Goal: Transaction & Acquisition: Purchase product/service

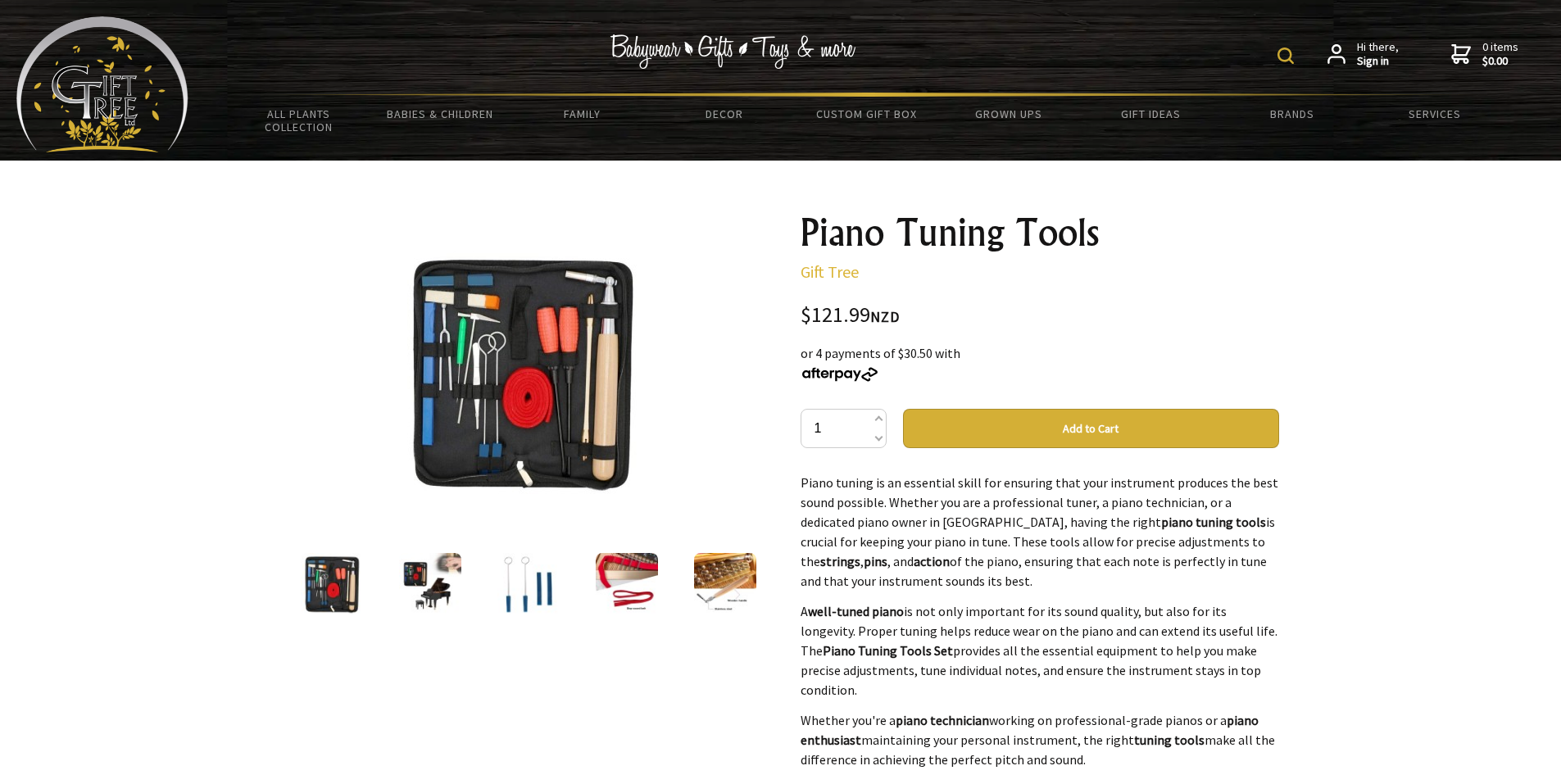
click at [436, 609] on img at bounding box center [430, 584] width 62 height 62
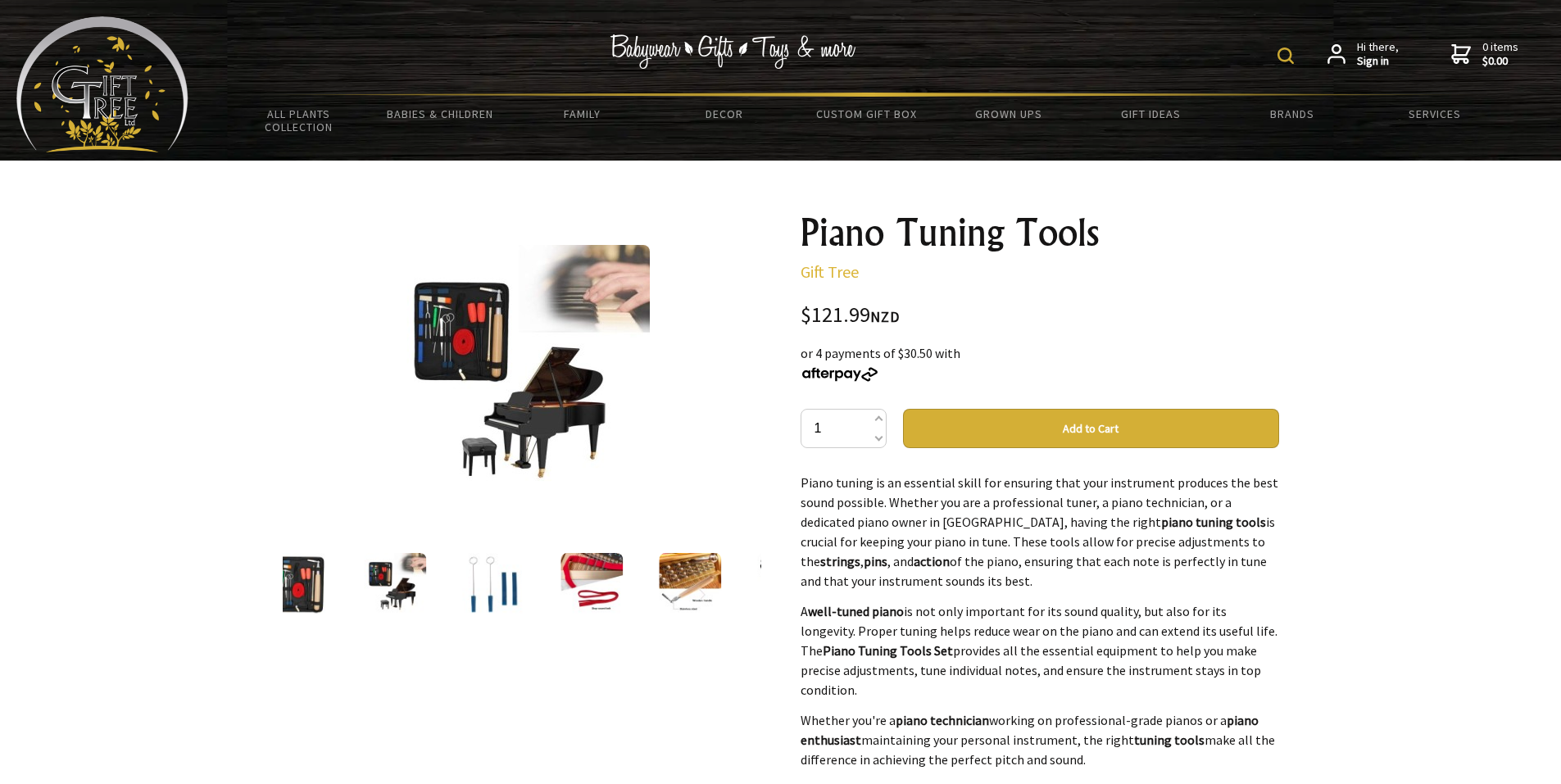
click at [457, 586] on div at bounding box center [493, 584] width 98 height 68
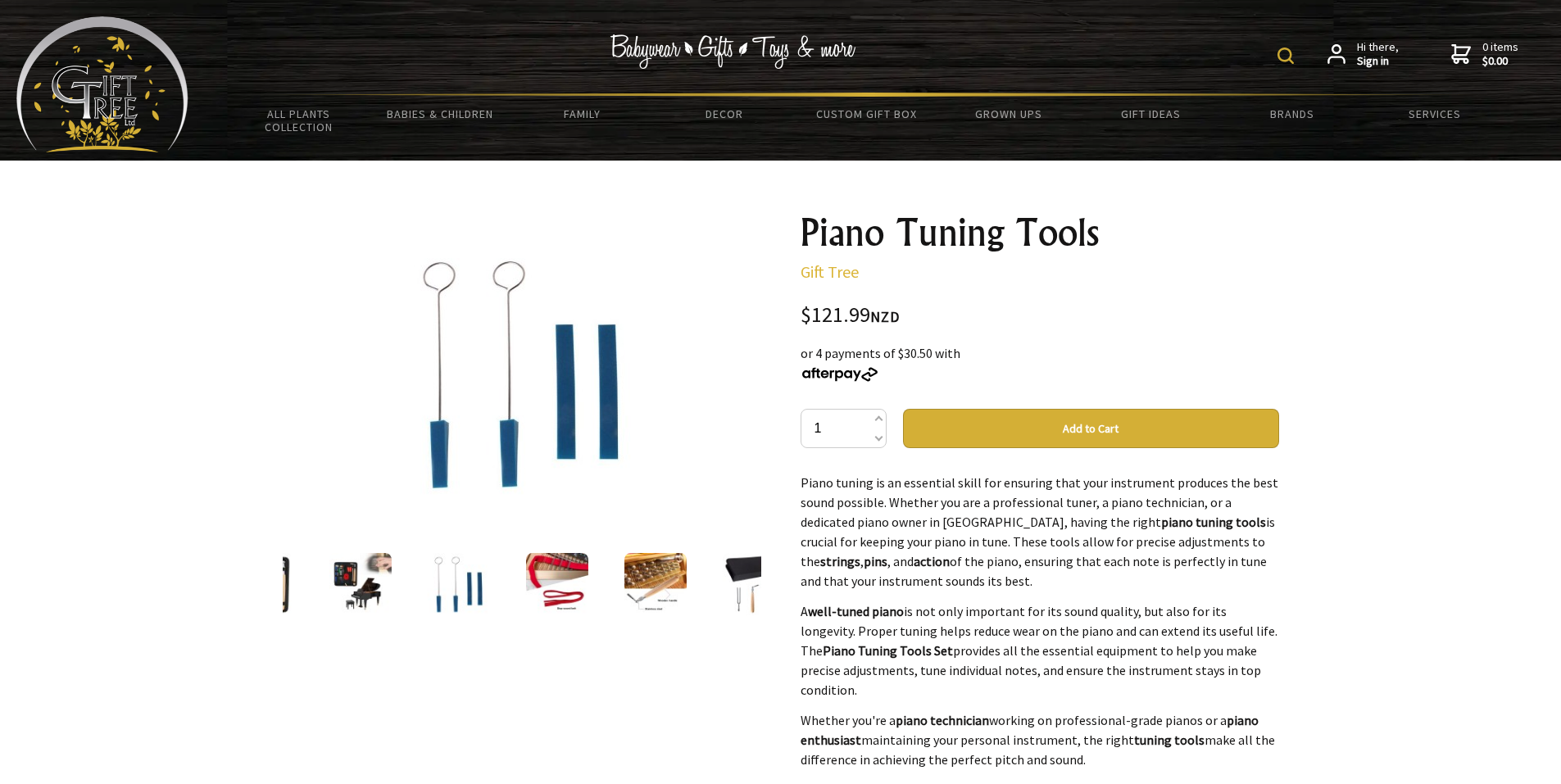
click at [495, 586] on div at bounding box center [458, 584] width 98 height 68
click at [534, 581] on img at bounding box center [556, 584] width 62 height 62
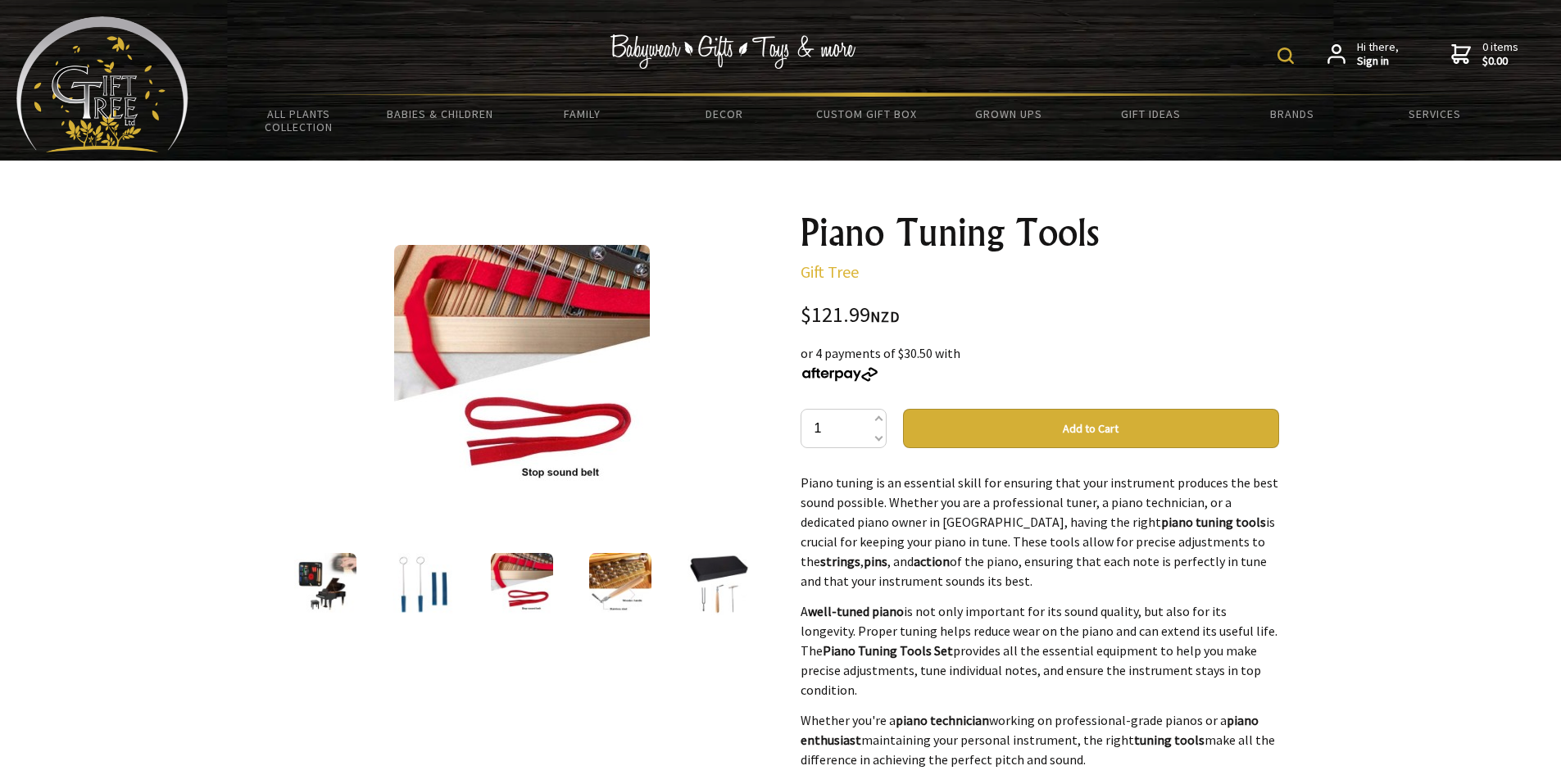
click at [629, 573] on img at bounding box center [620, 584] width 62 height 62
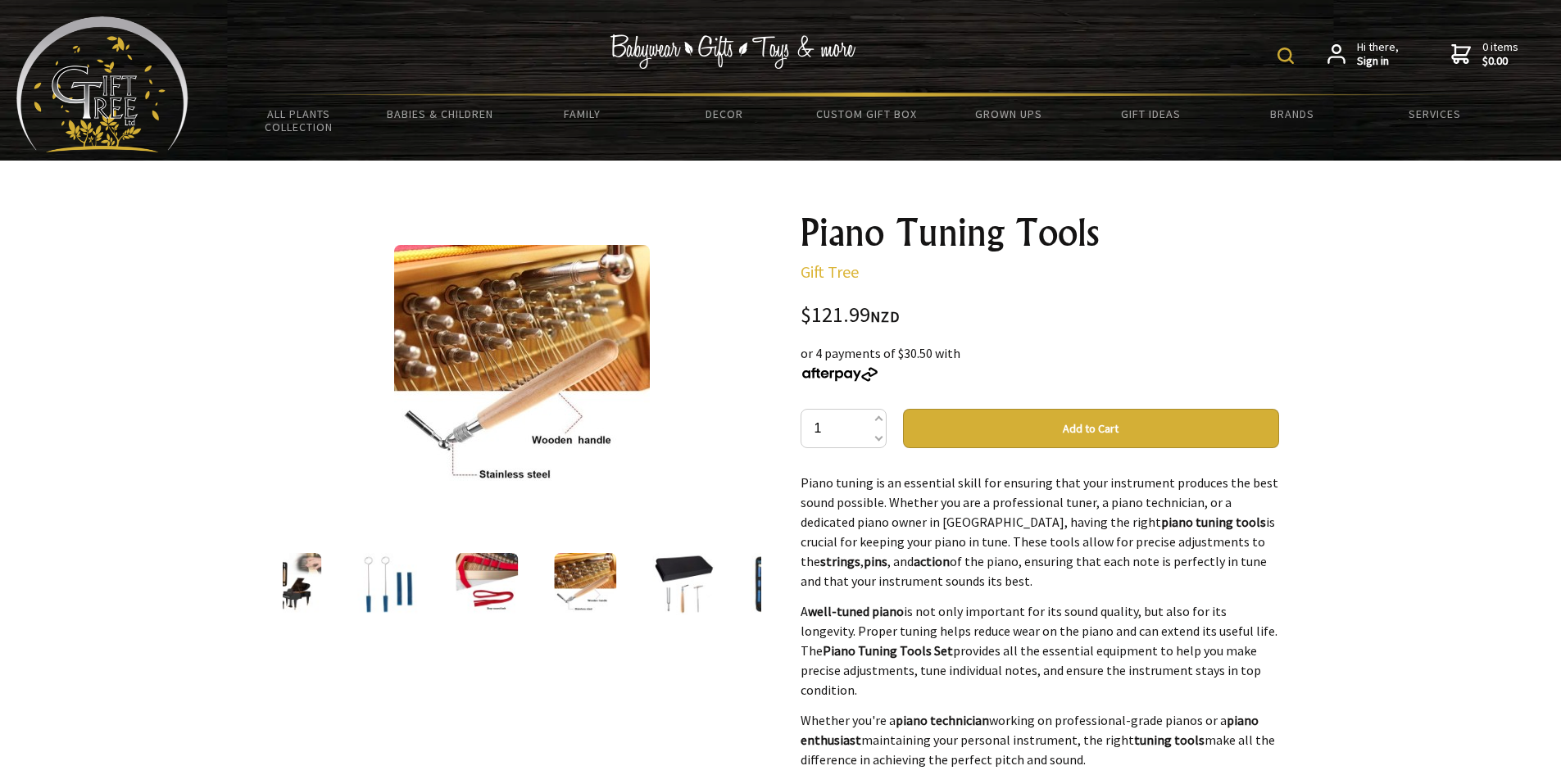
click at [685, 578] on img at bounding box center [683, 584] width 62 height 62
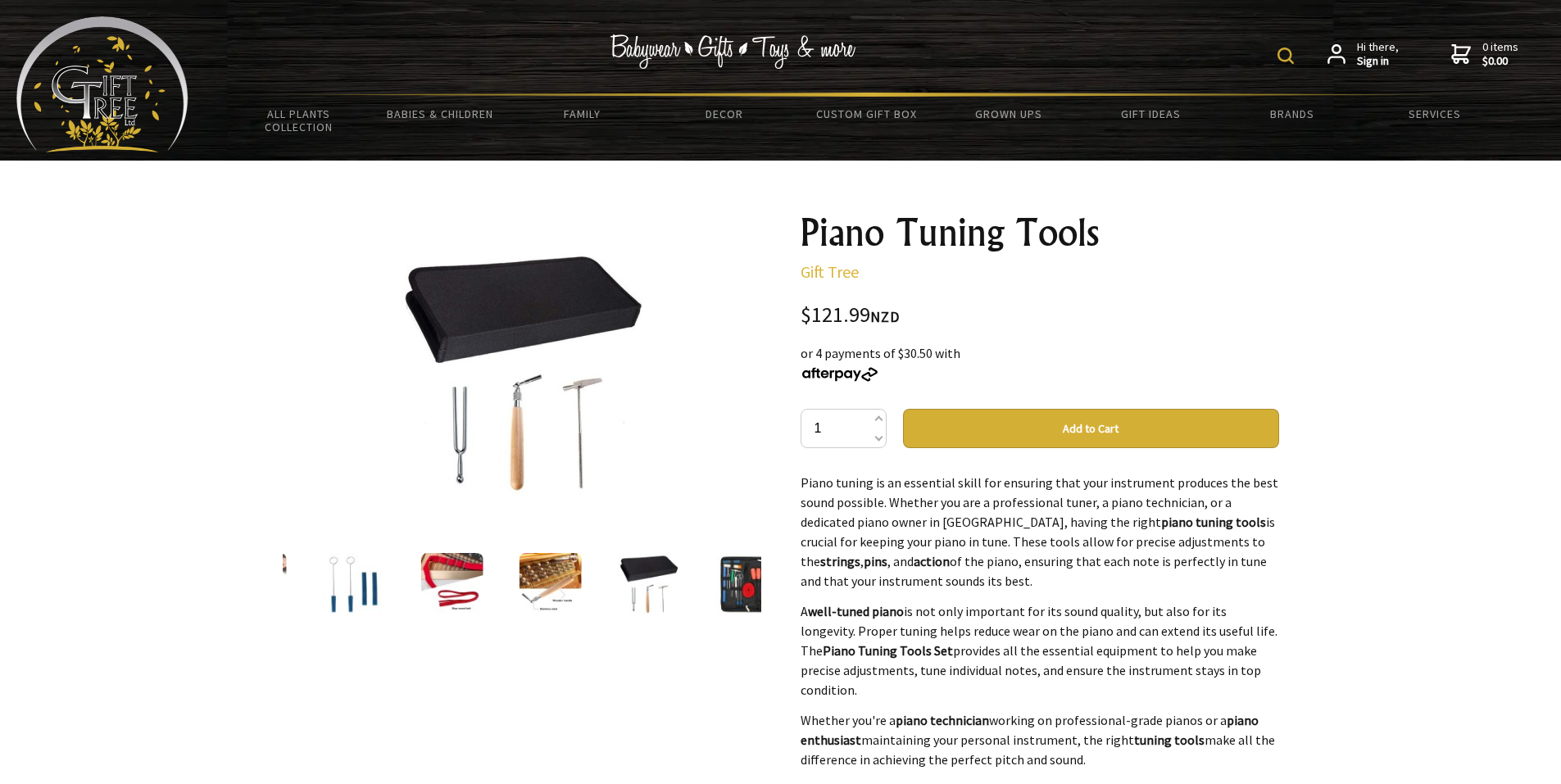
click at [734, 577] on img at bounding box center [746, 584] width 62 height 62
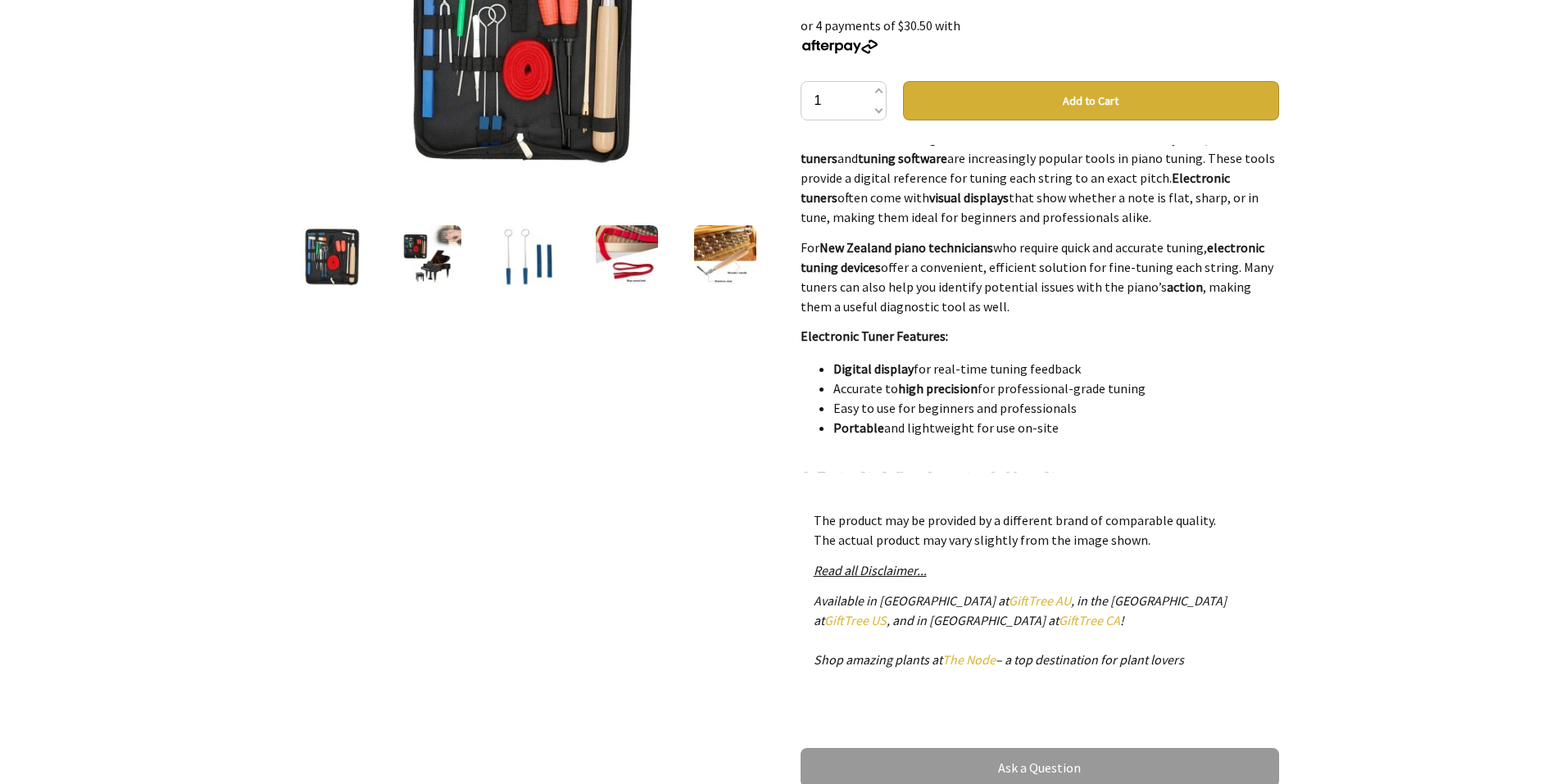
scroll to position [2213, 0]
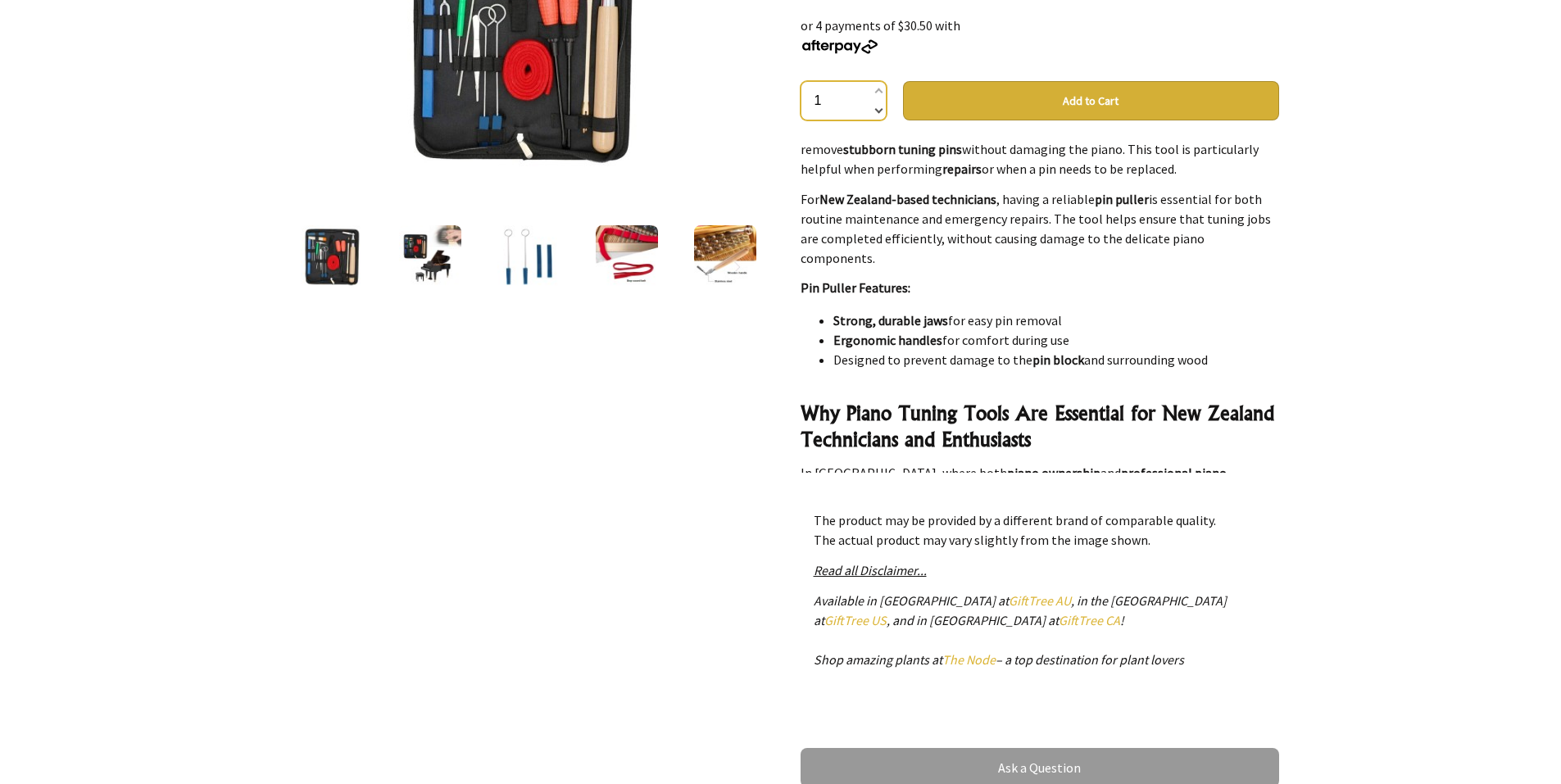
click at [875, 111] on div "1" at bounding box center [844, 100] width 86 height 40
click at [877, 110] on span at bounding box center [877, 109] width 8 height 19
click at [875, 92] on span at bounding box center [877, 92] width 8 height 19
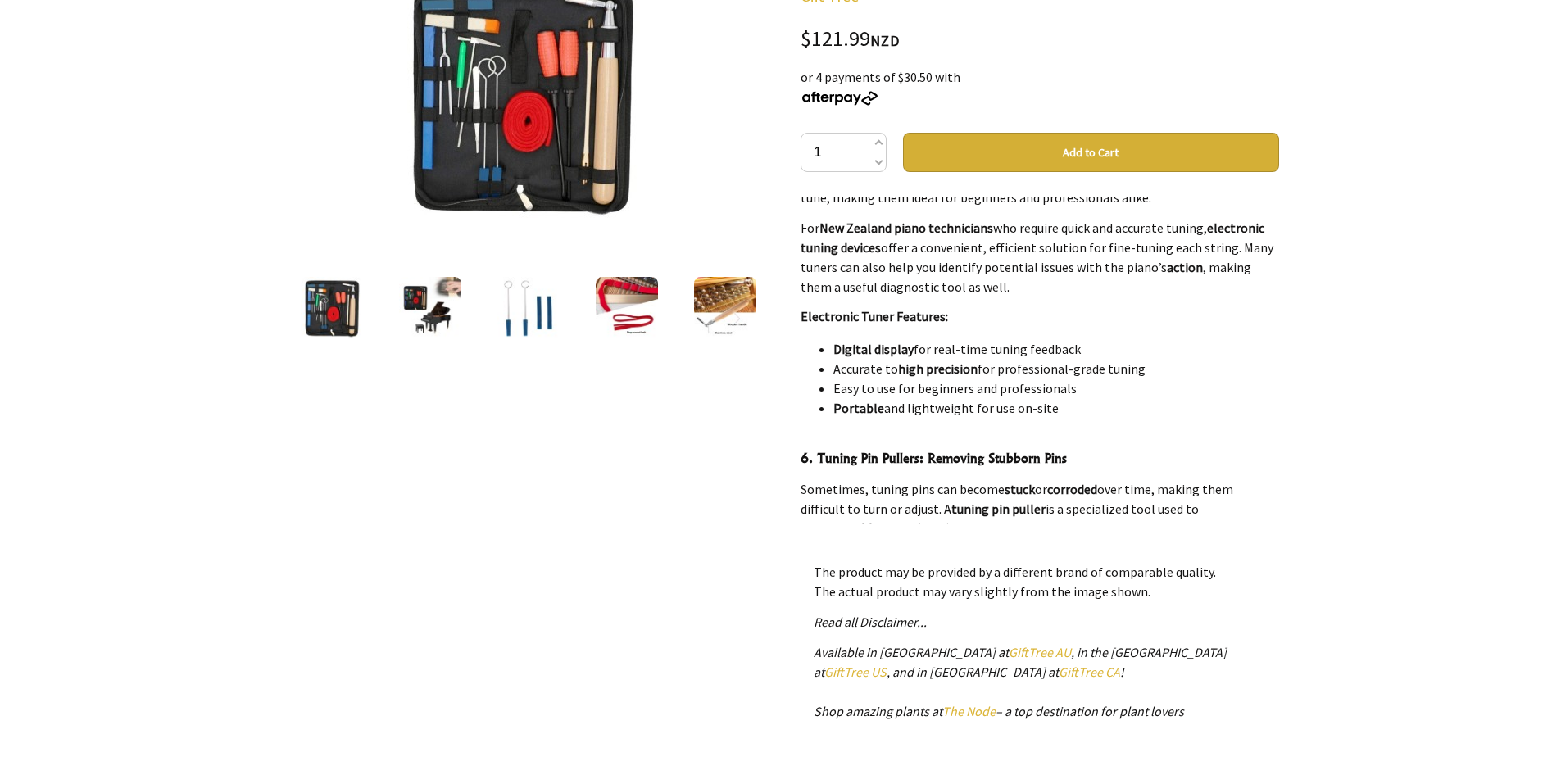
scroll to position [0, 0]
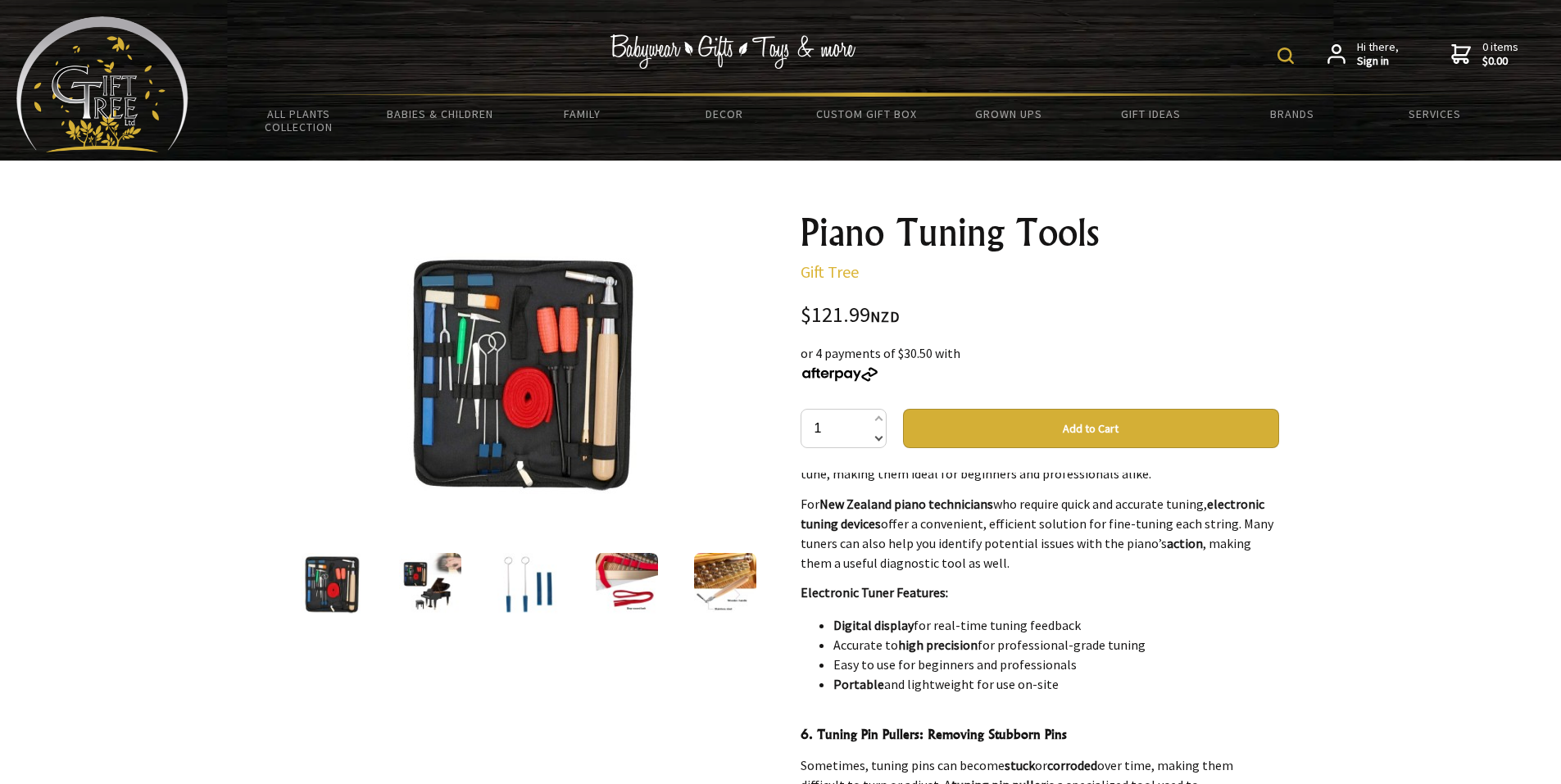
click at [879, 443] on span at bounding box center [877, 436] width 8 height 19
click at [885, 447] on div "0" at bounding box center [844, 428] width 86 height 40
click at [877, 415] on span at bounding box center [877, 421] width 8 height 19
type input "1"
click at [976, 428] on button "Add to Cart" at bounding box center [1091, 428] width 376 height 40
